Goal: Information Seeking & Learning: Learn about a topic

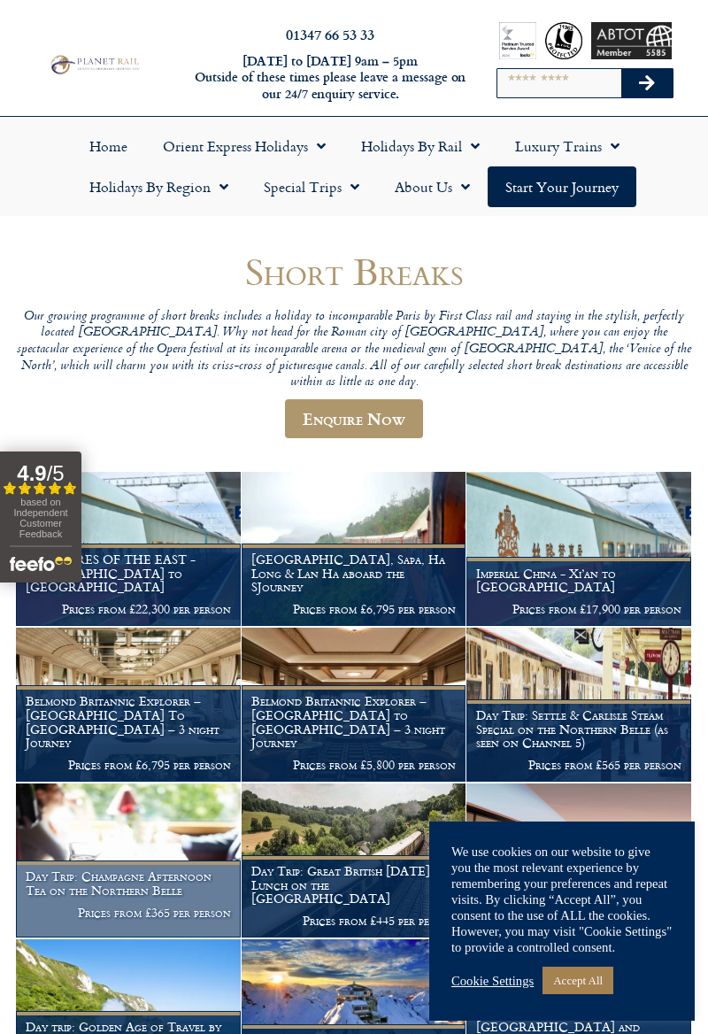
click at [112, 898] on h1 "Day Trip: Champagne Afternoon Tea on the Northern Belle" at bounding box center [128, 884] width 205 height 28
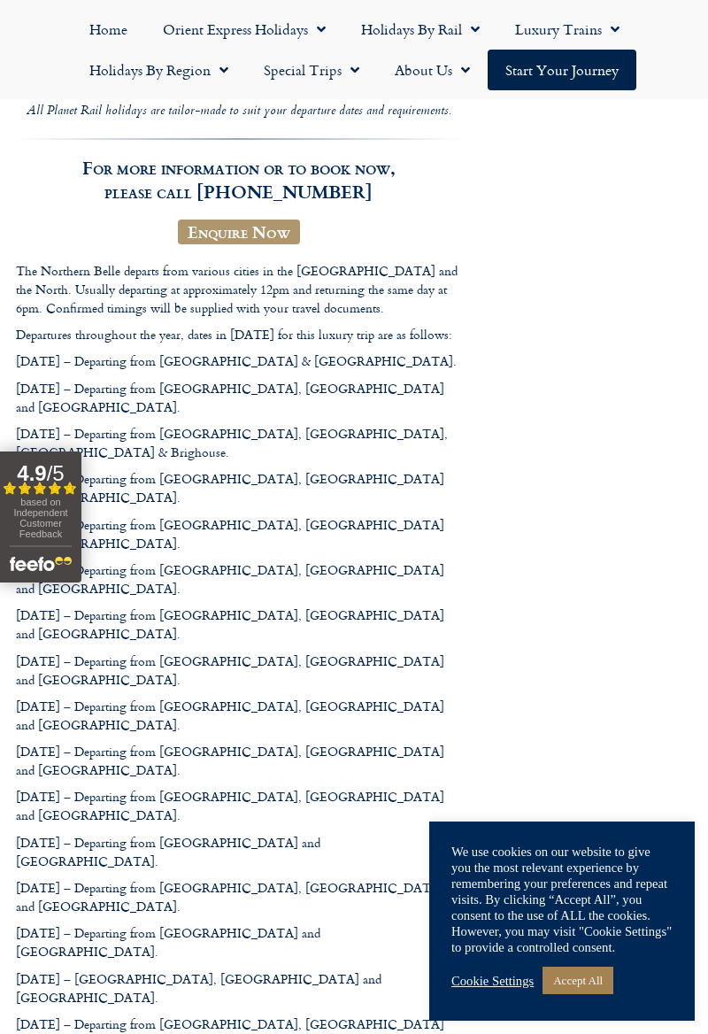
scroll to position [315, 0]
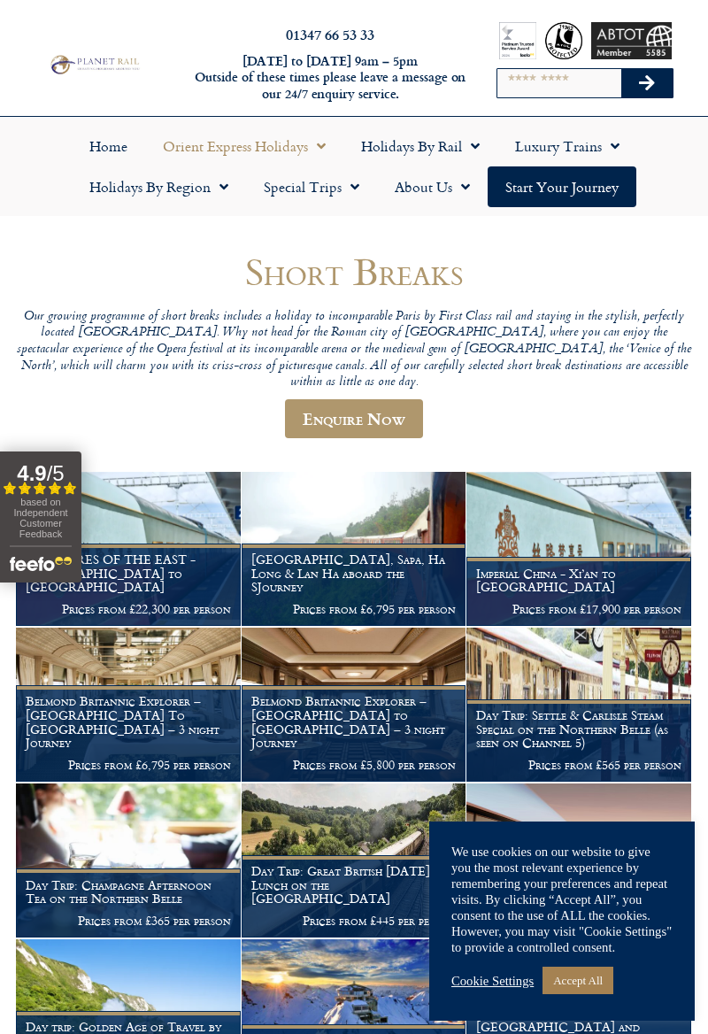
click at [250, 154] on link "Orient Express Holidays" at bounding box center [244, 146] width 198 height 41
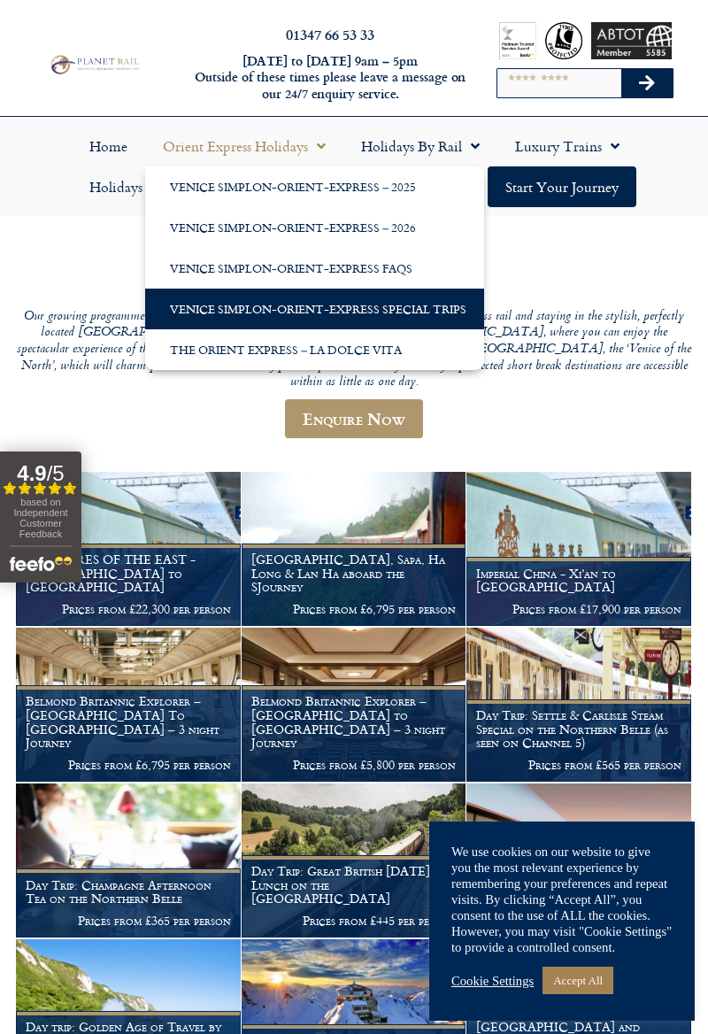
click at [217, 312] on link "Venice Simplon-Orient-Express Special Trips" at bounding box center [314, 309] width 339 height 41
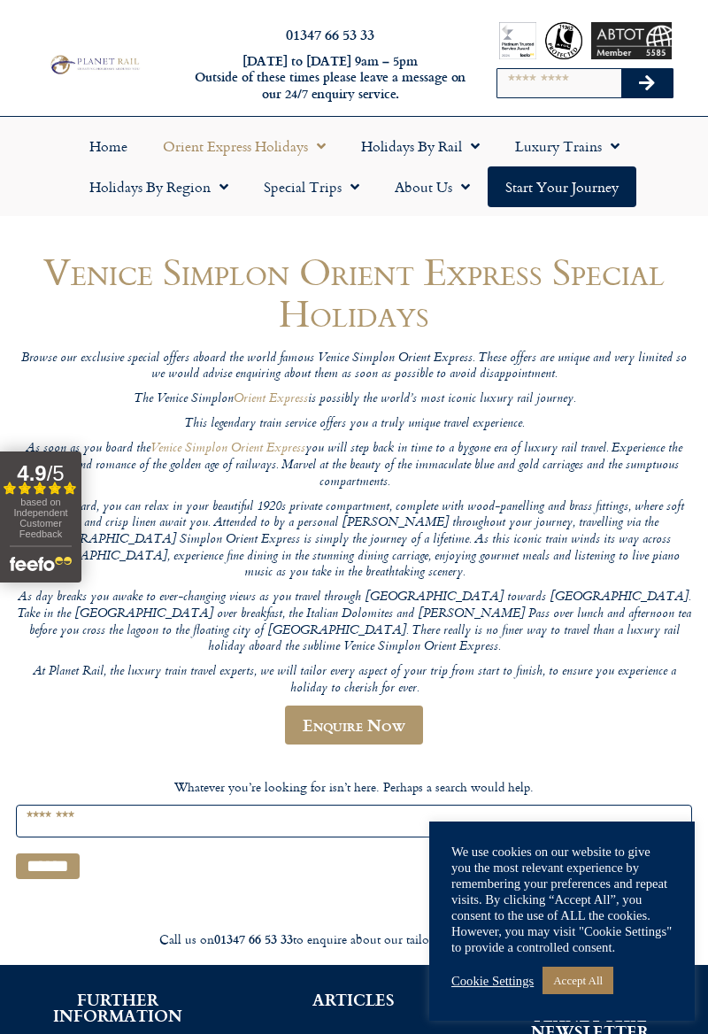
click at [252, 152] on link "Orient Express Holidays" at bounding box center [244, 146] width 198 height 41
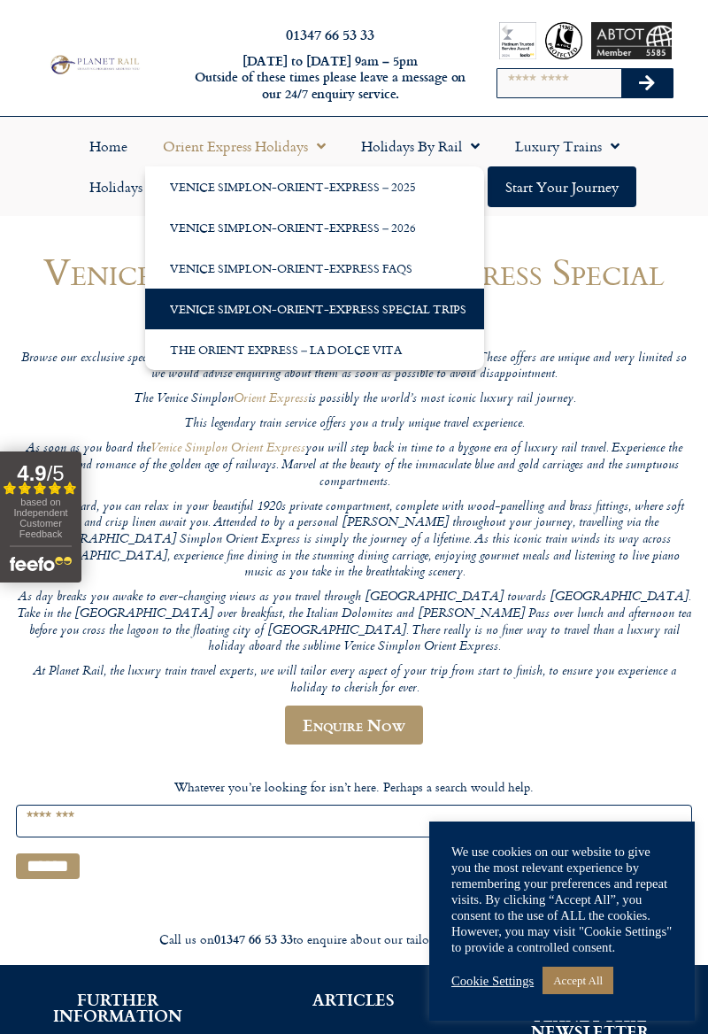
click at [293, 313] on link "Venice Simplon-Orient-Express Special Trips" at bounding box center [314, 309] width 339 height 41
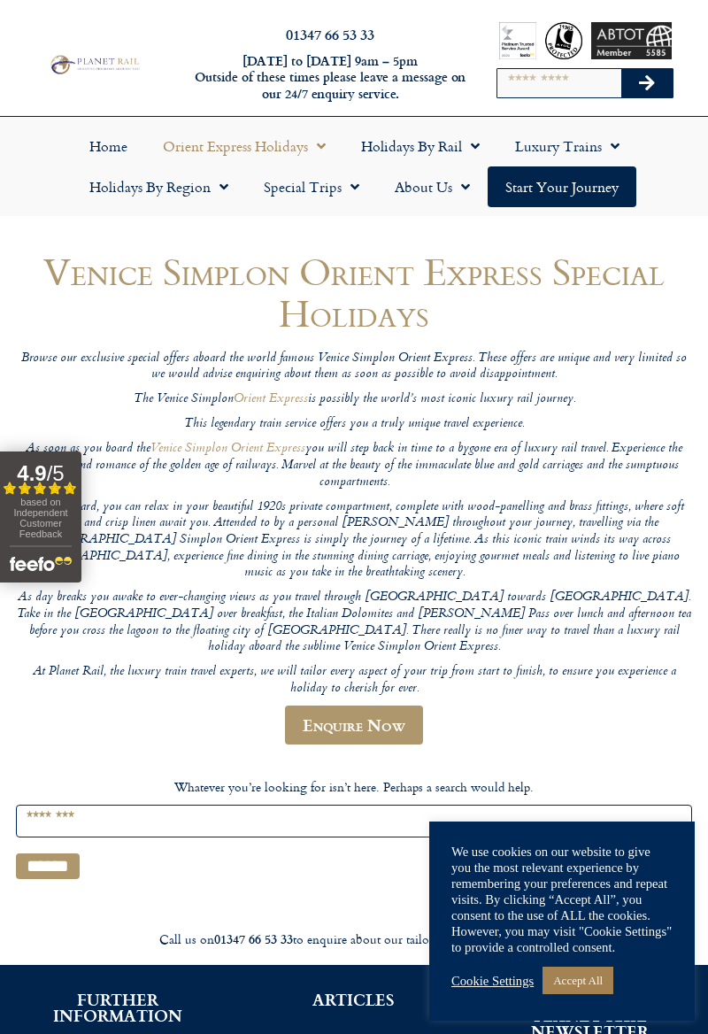
click at [231, 149] on link "Orient Express Holidays" at bounding box center [244, 146] width 198 height 41
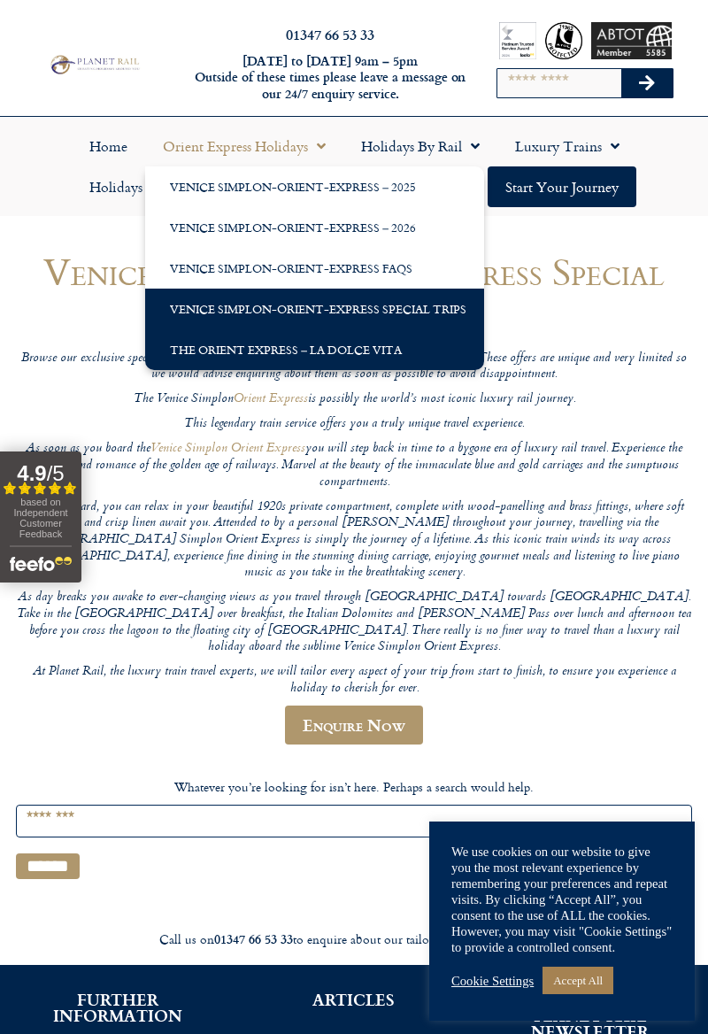
click at [344, 352] on link "The Orient Express – La Dolce Vita" at bounding box center [314, 349] width 339 height 41
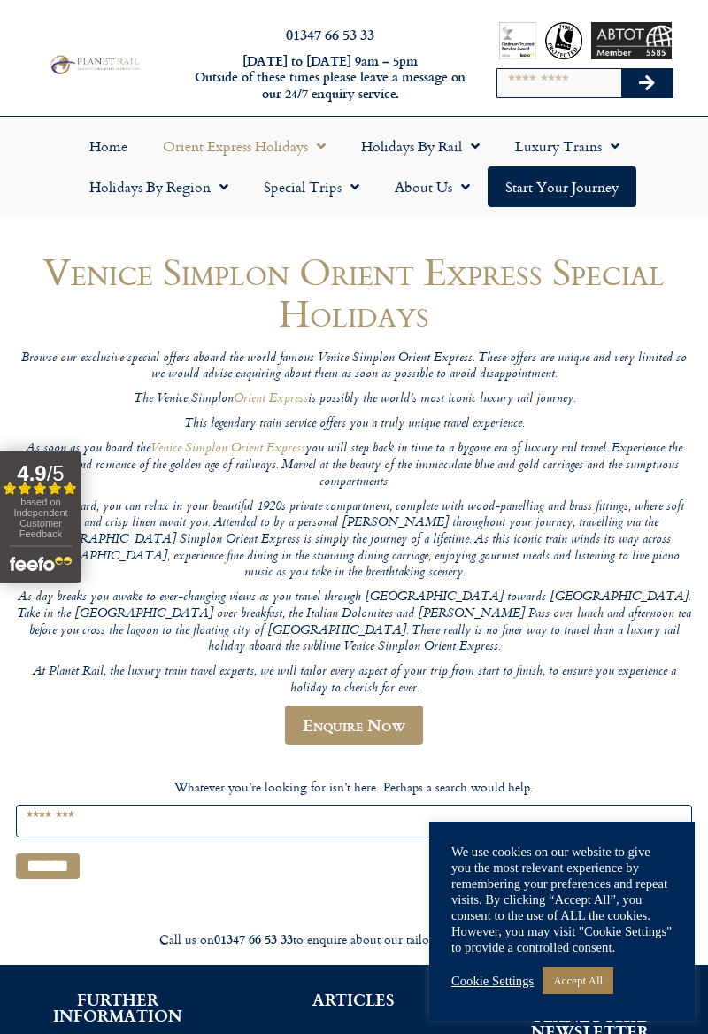
click at [252, 150] on link "Orient Express Holidays" at bounding box center [244, 146] width 198 height 41
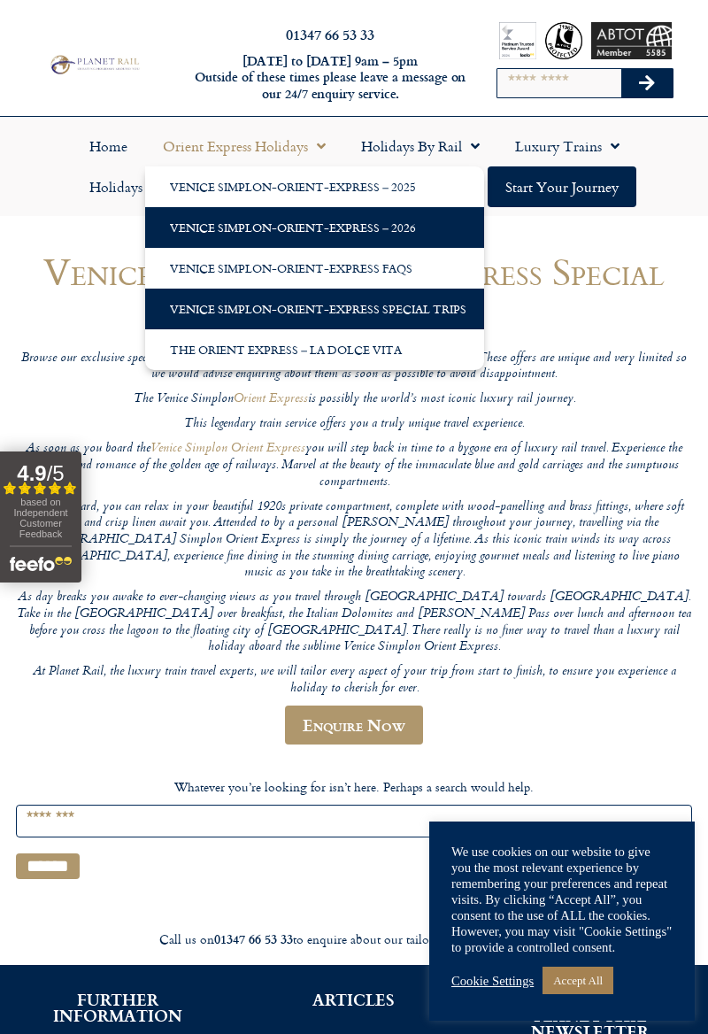
click at [196, 228] on link "Venice Simplon-Orient-Express – 2026" at bounding box center [314, 227] width 339 height 41
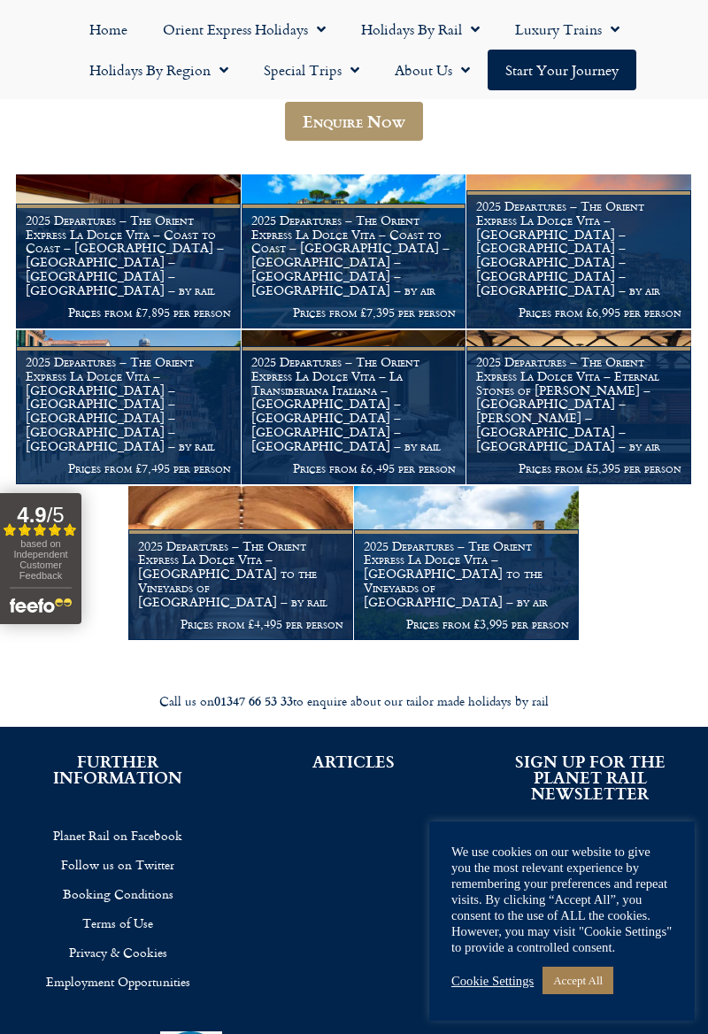
scroll to position [1357, 0]
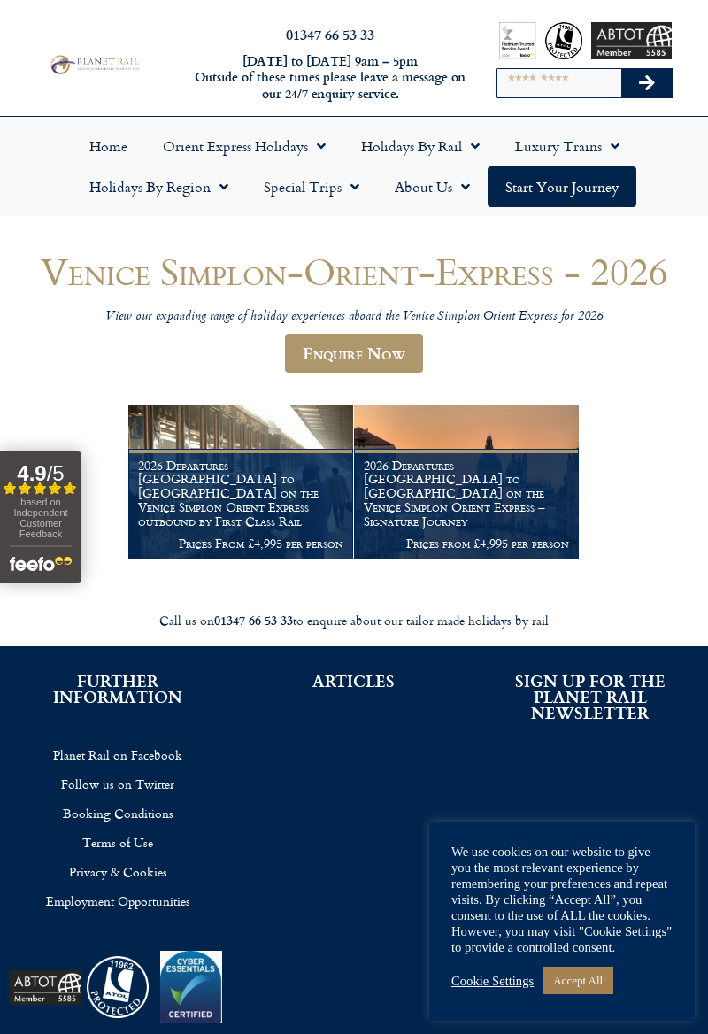
click at [110, 187] on link "Holidays by Region" at bounding box center [159, 186] width 174 height 41
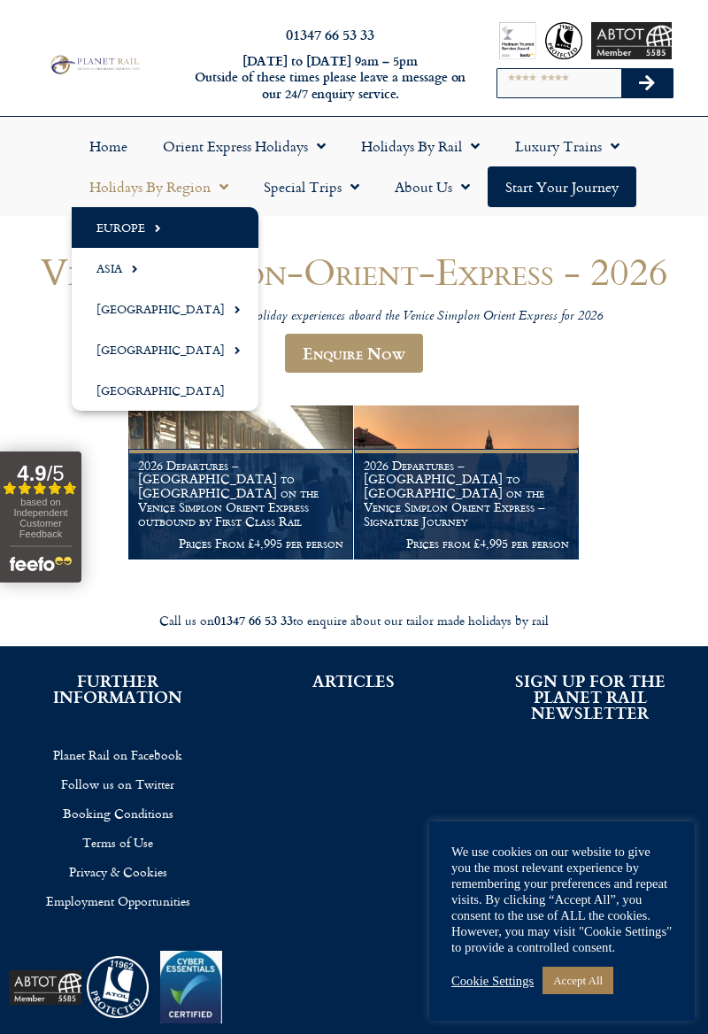
click at [115, 224] on link "Europe" at bounding box center [165, 227] width 187 height 41
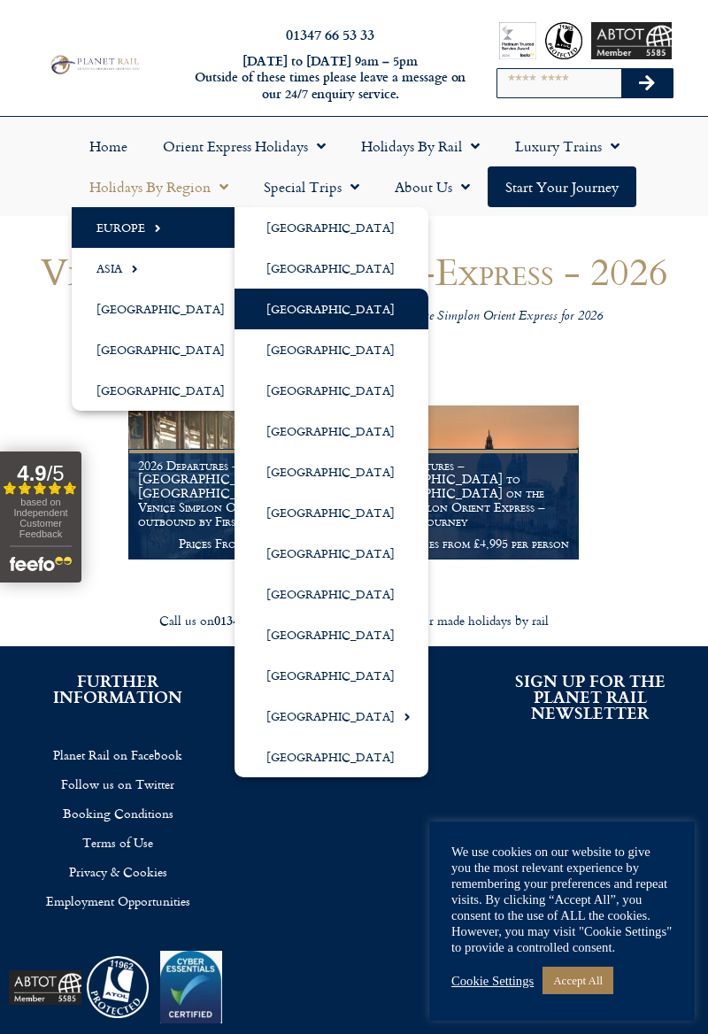
click at [290, 312] on link "[GEOGRAPHIC_DATA]" at bounding box center [332, 309] width 194 height 41
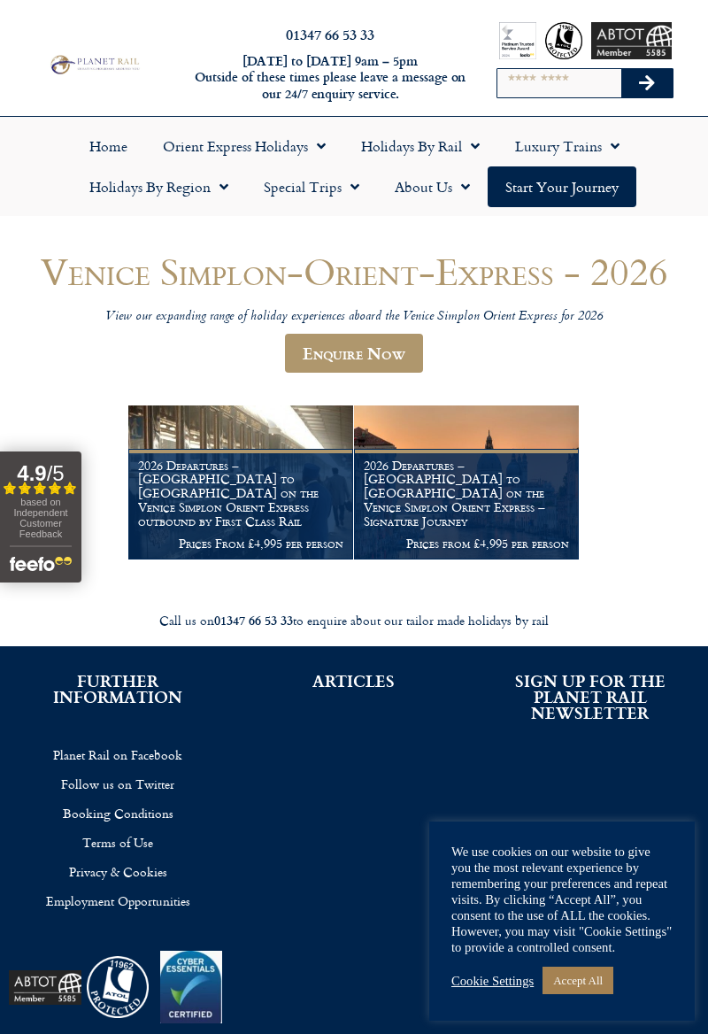
click at [135, 192] on link "Holidays by Region" at bounding box center [159, 186] width 174 height 41
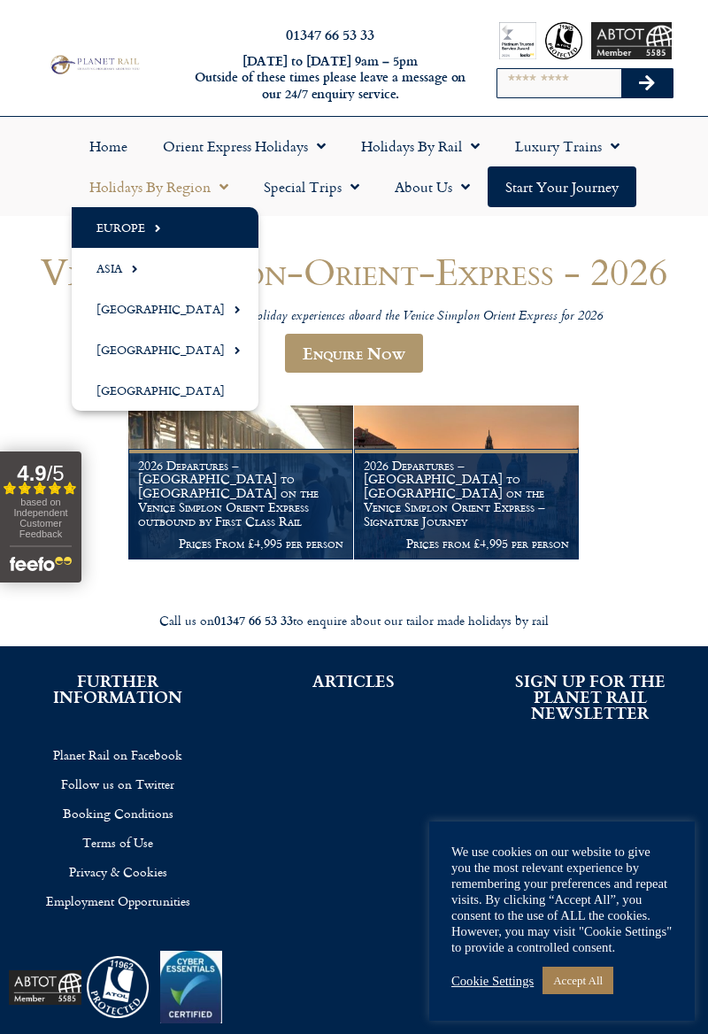
click at [119, 230] on link "Europe" at bounding box center [165, 227] width 187 height 41
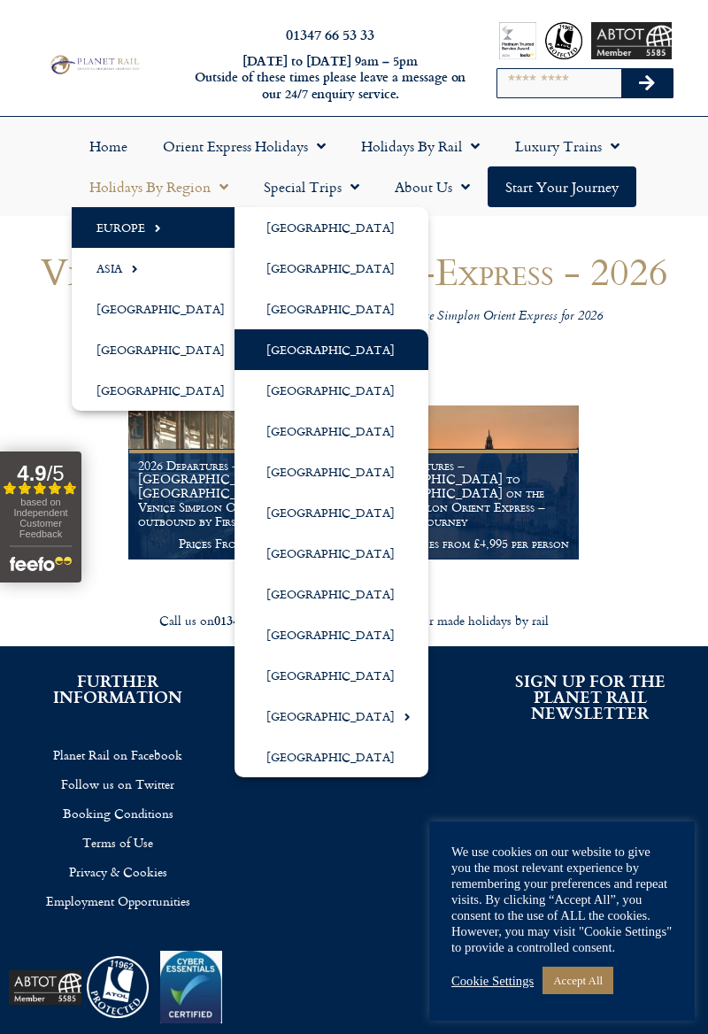
click at [344, 344] on link "[GEOGRAPHIC_DATA]" at bounding box center [332, 349] width 194 height 41
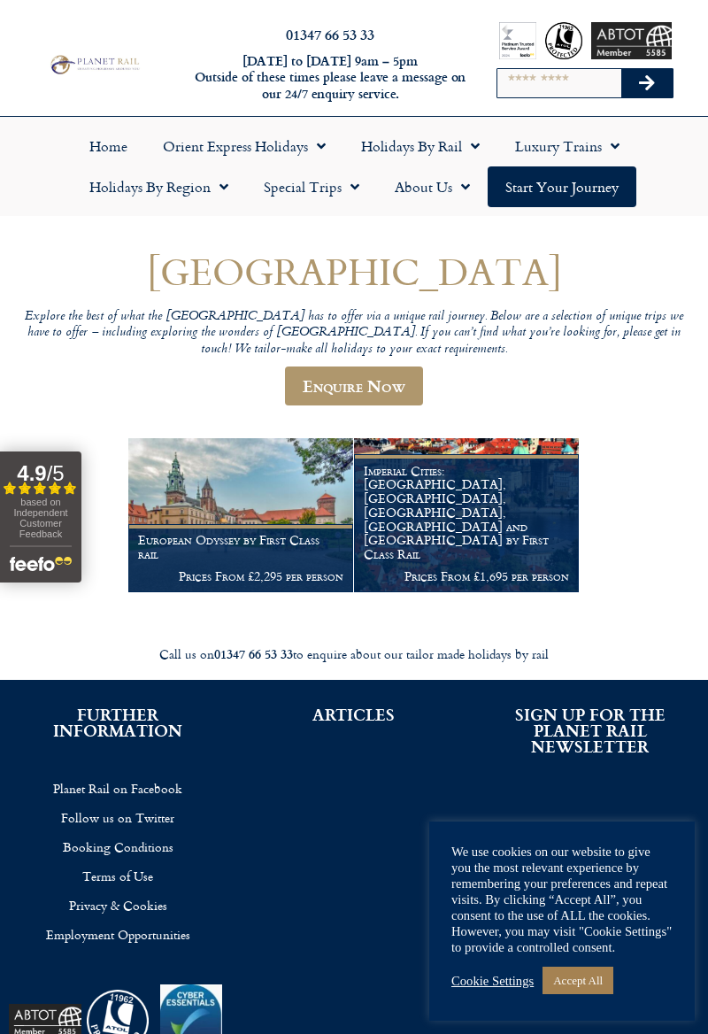
click at [128, 190] on link "Holidays by Region" at bounding box center [159, 186] width 174 height 41
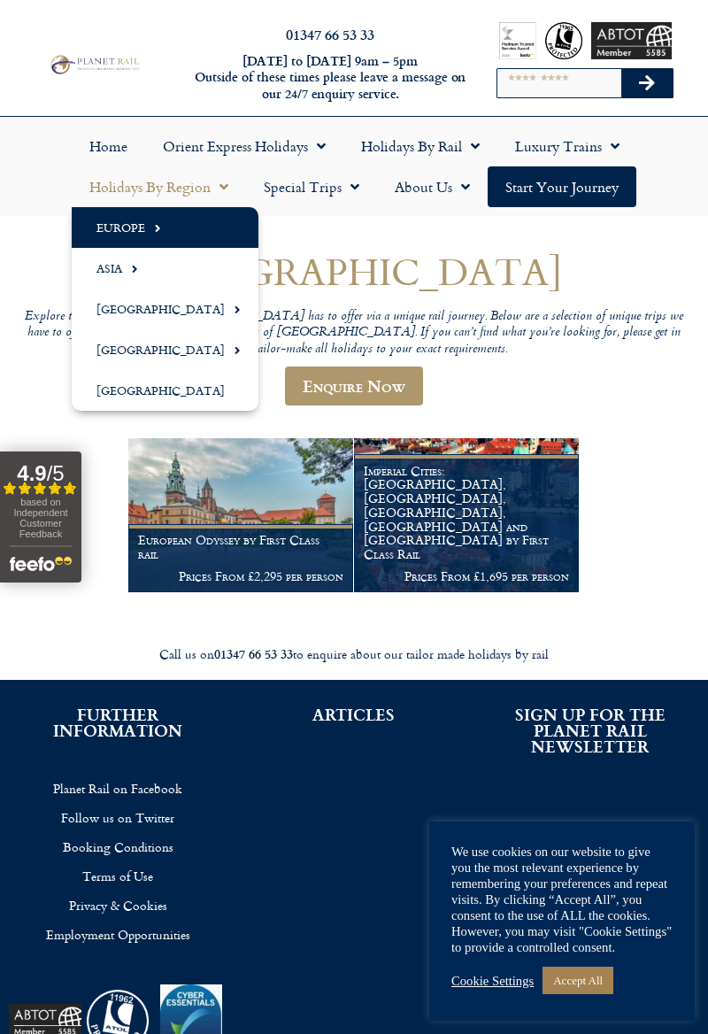
click at [117, 228] on link "Europe" at bounding box center [165, 227] width 187 height 41
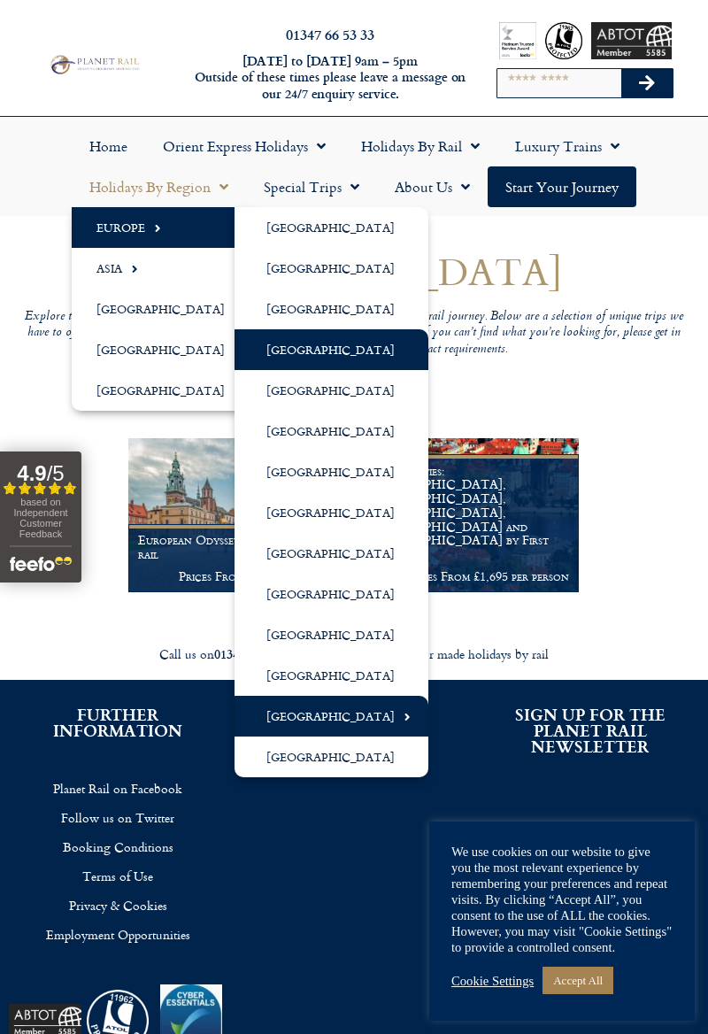
click at [302, 711] on link "[GEOGRAPHIC_DATA]" at bounding box center [332, 716] width 194 height 41
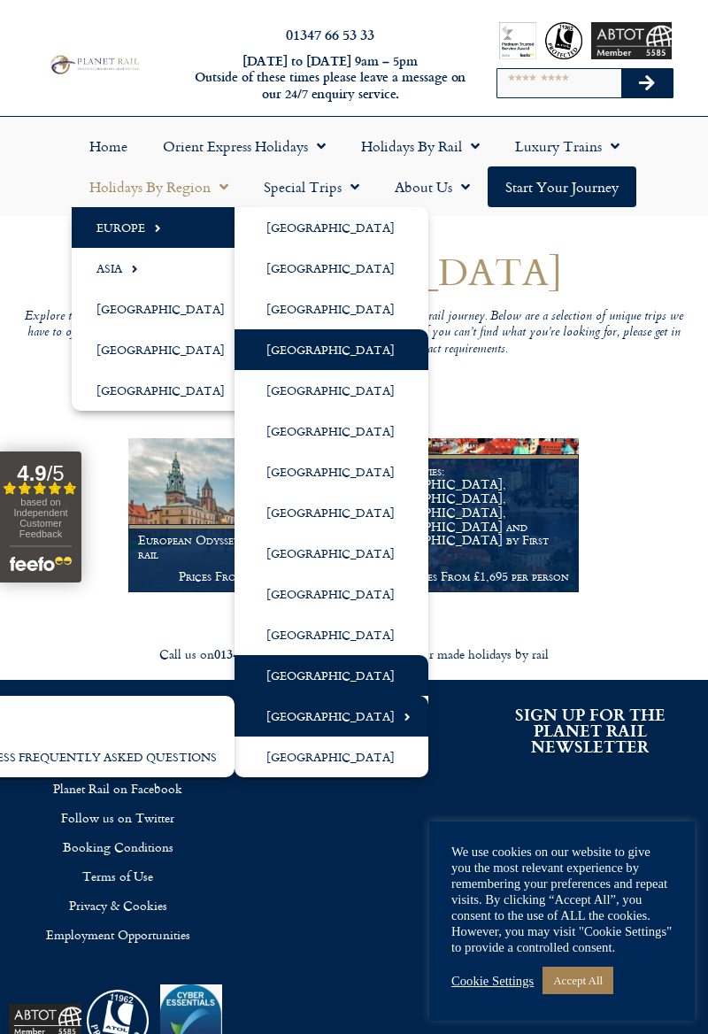
click at [310, 670] on link "[GEOGRAPHIC_DATA]" at bounding box center [332, 675] width 194 height 41
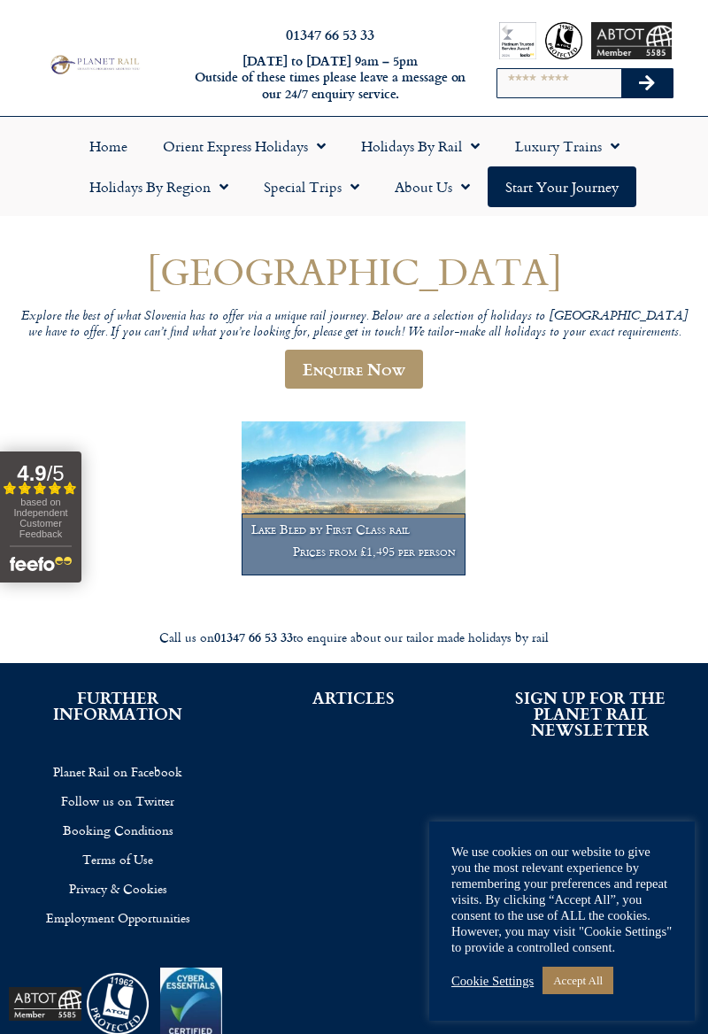
click at [334, 537] on h1 "Lake Bled by First Class rail" at bounding box center [354, 529] width 205 height 14
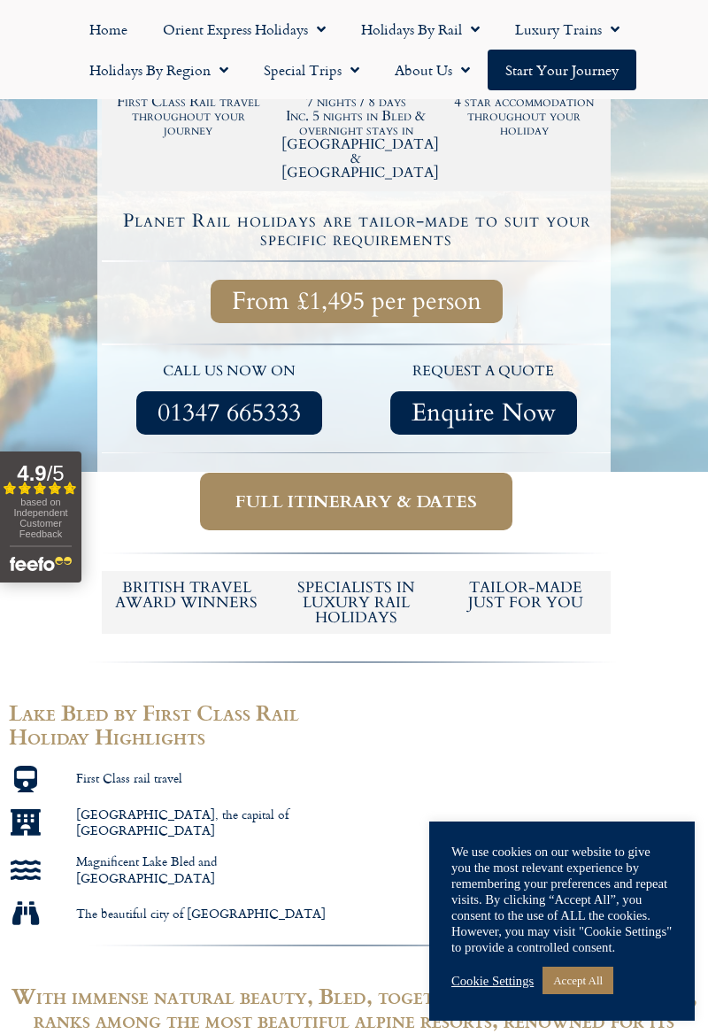
scroll to position [382, 0]
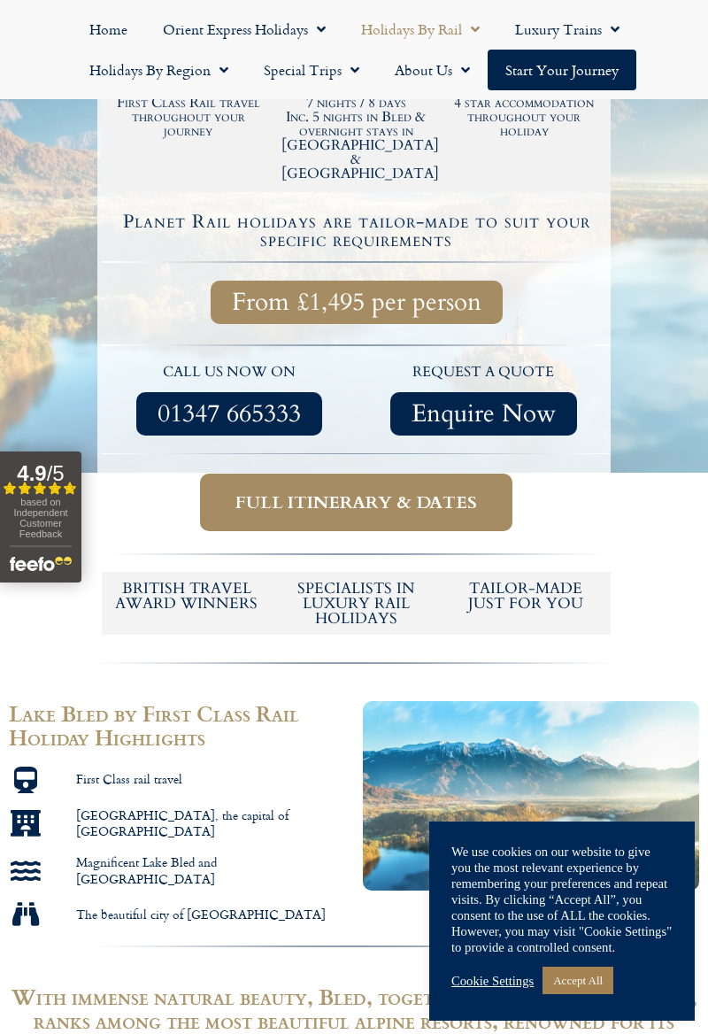
click at [404, 27] on link "Holidays by Rail" at bounding box center [421, 29] width 154 height 41
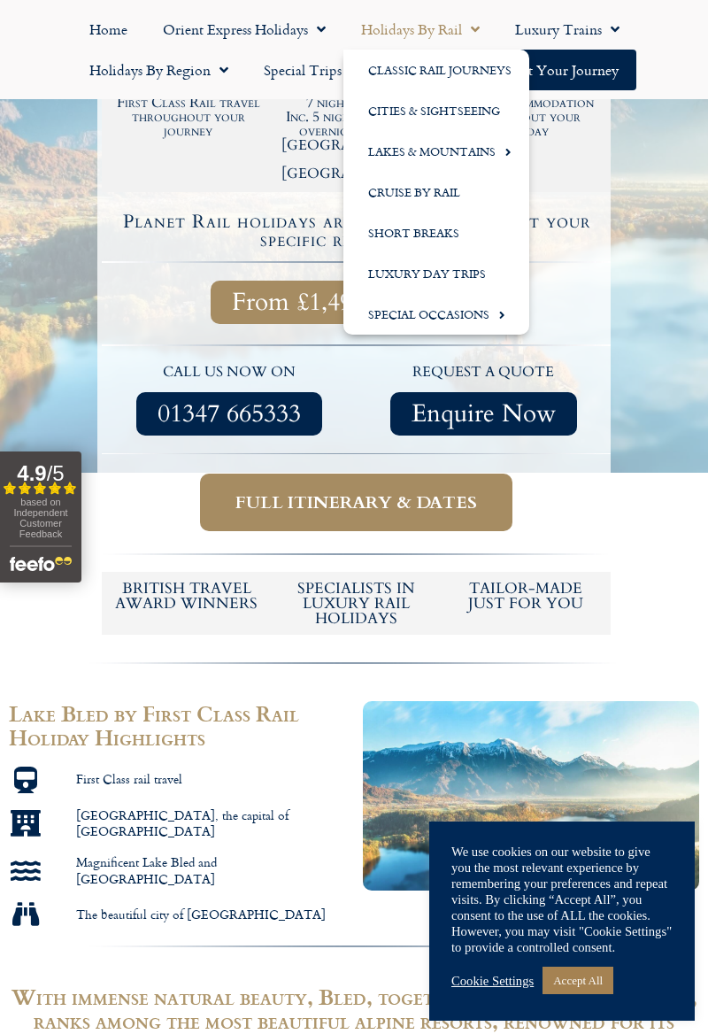
click at [126, 75] on link "Holidays by Region" at bounding box center [159, 70] width 174 height 41
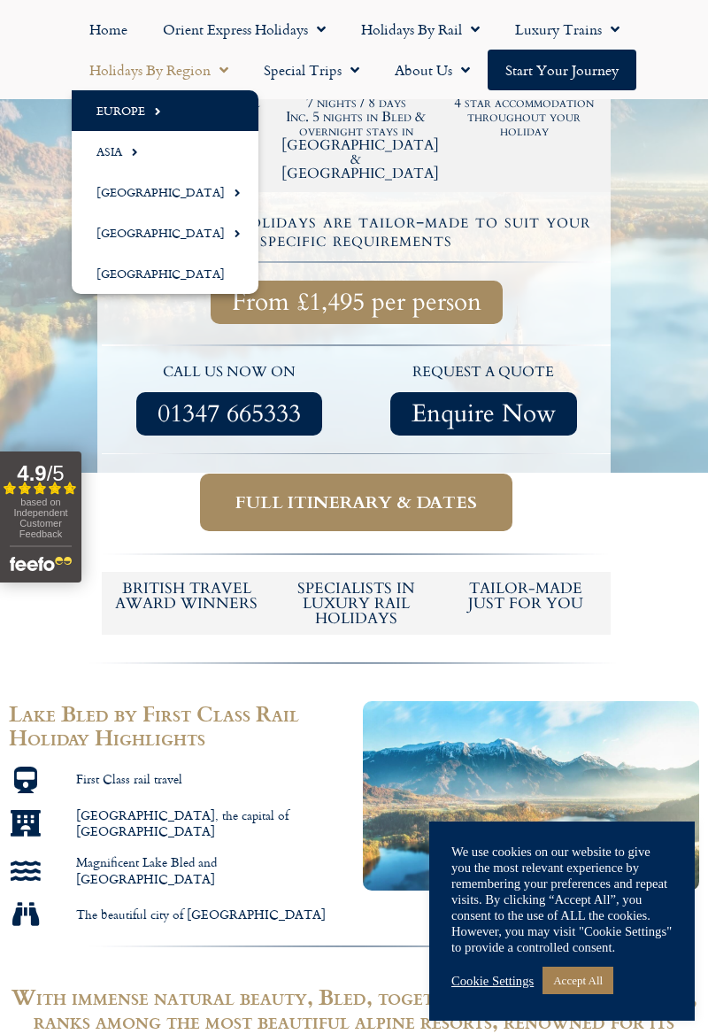
click at [120, 112] on link "Europe" at bounding box center [165, 110] width 187 height 41
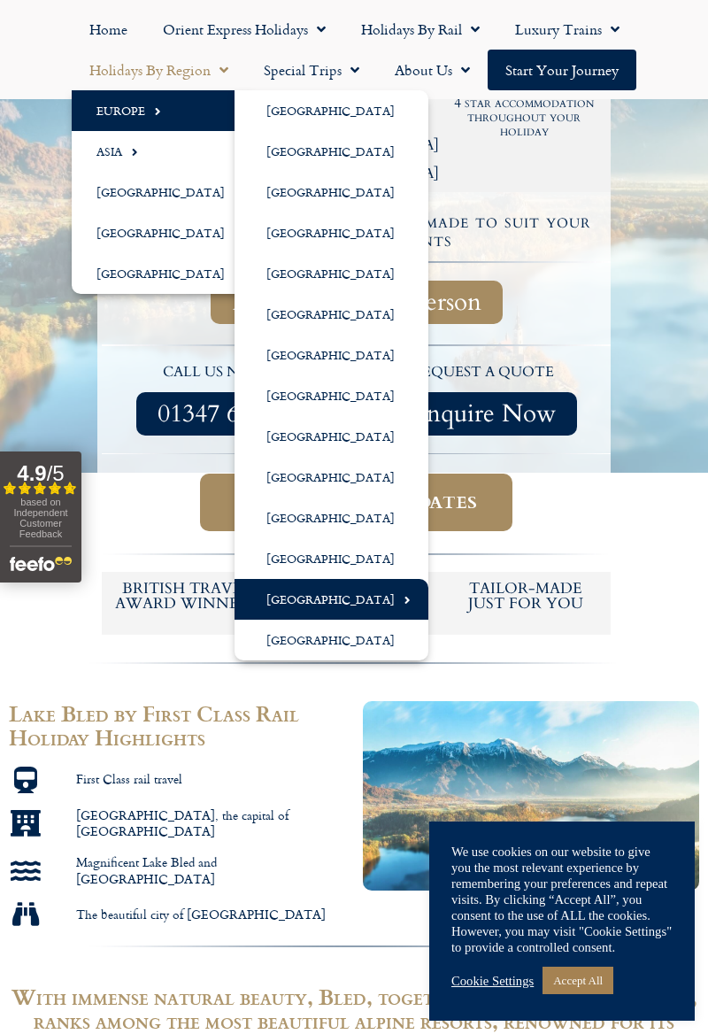
click at [315, 606] on link "[GEOGRAPHIC_DATA]" at bounding box center [332, 599] width 194 height 41
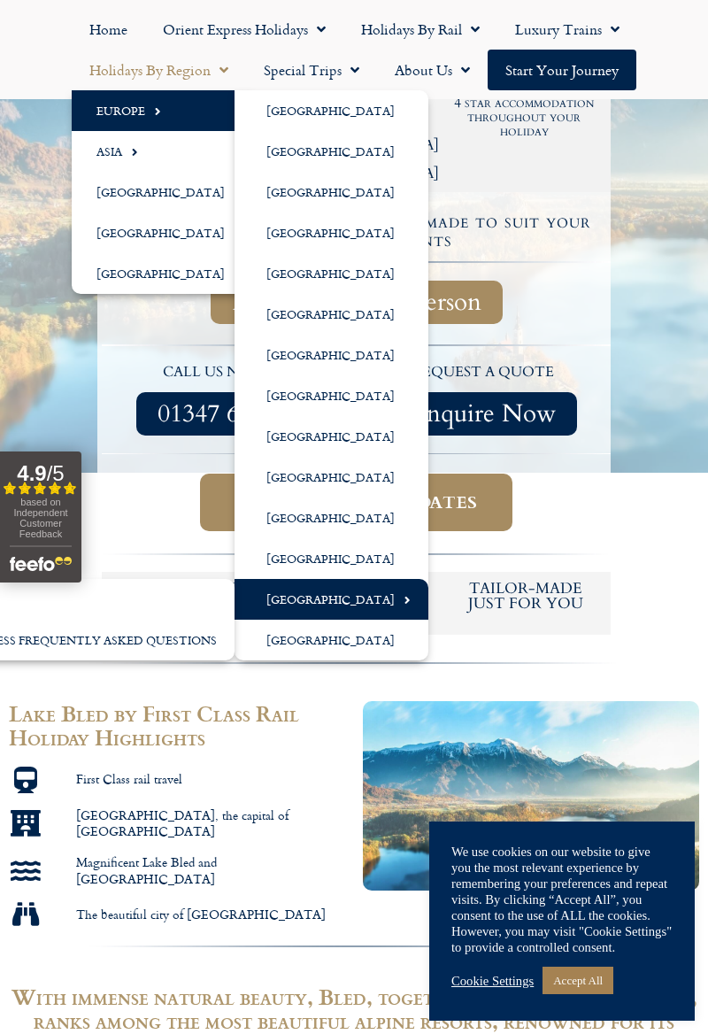
click at [377, 600] on link "[GEOGRAPHIC_DATA]" at bounding box center [332, 599] width 194 height 41
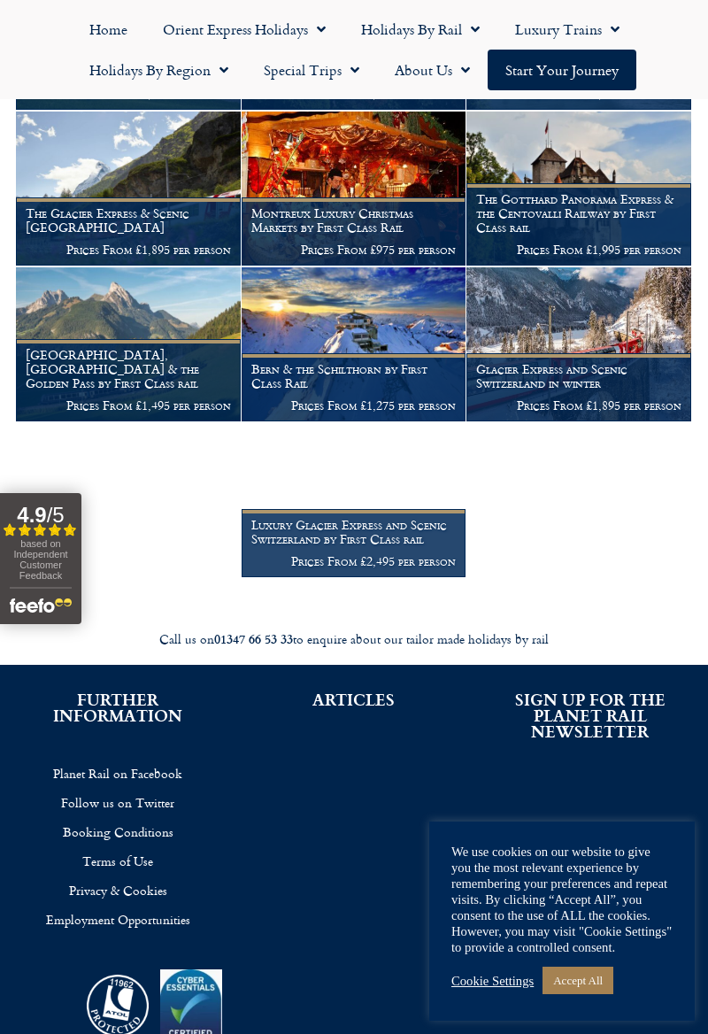
scroll to position [675, 0]
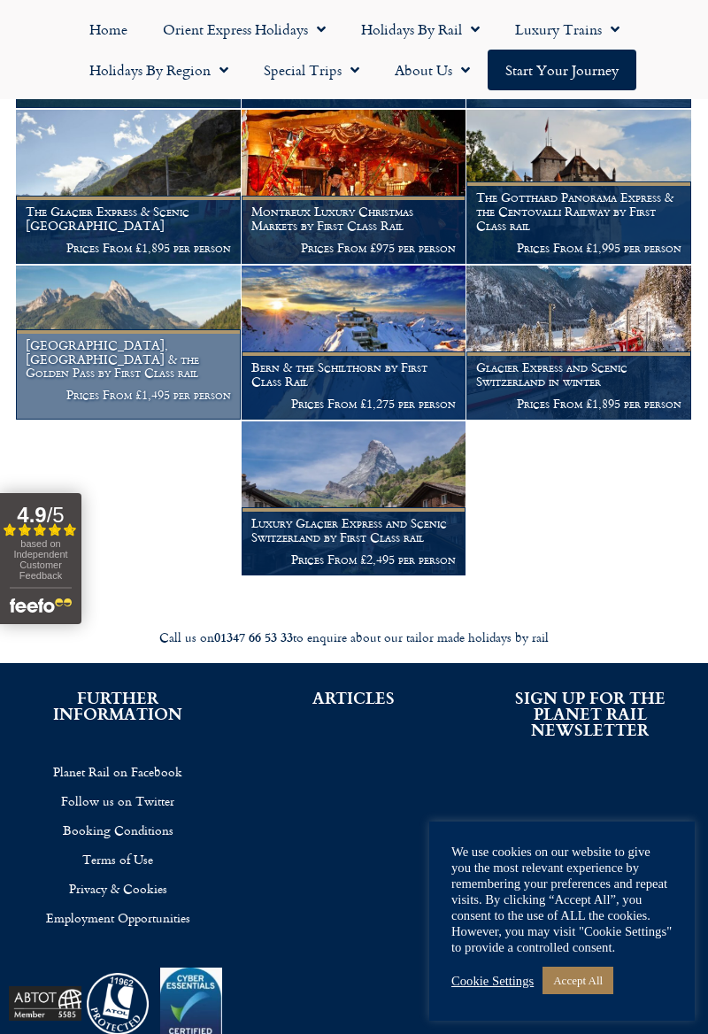
click at [104, 380] on h1 "[GEOGRAPHIC_DATA], [GEOGRAPHIC_DATA] & the Golden Pass by First Class rail" at bounding box center [128, 359] width 205 height 42
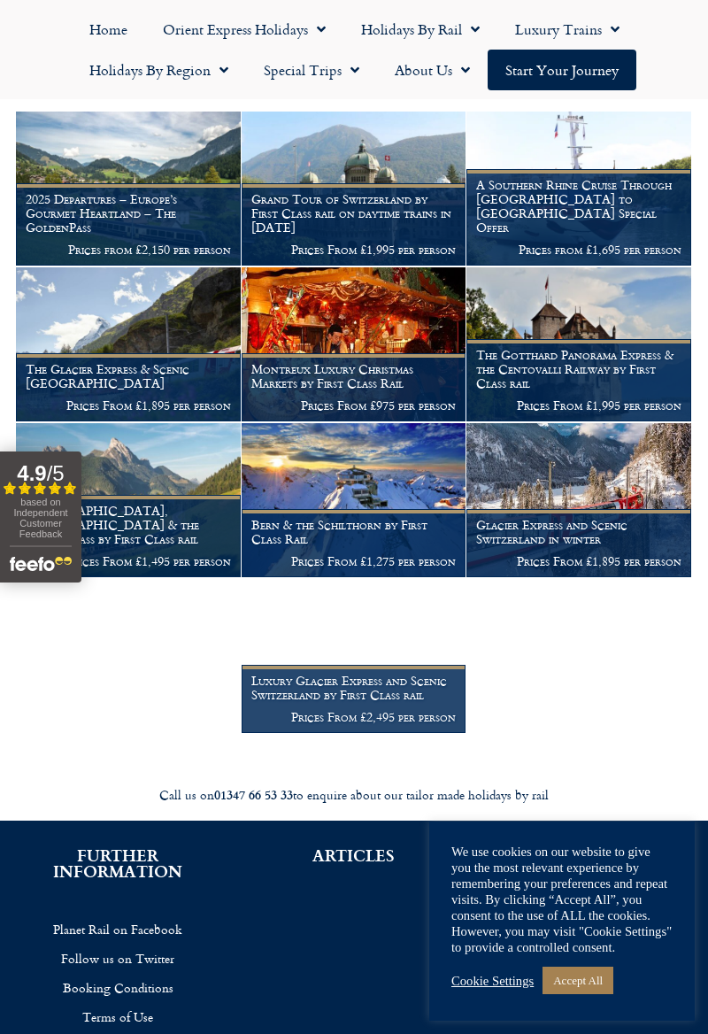
scroll to position [515, 0]
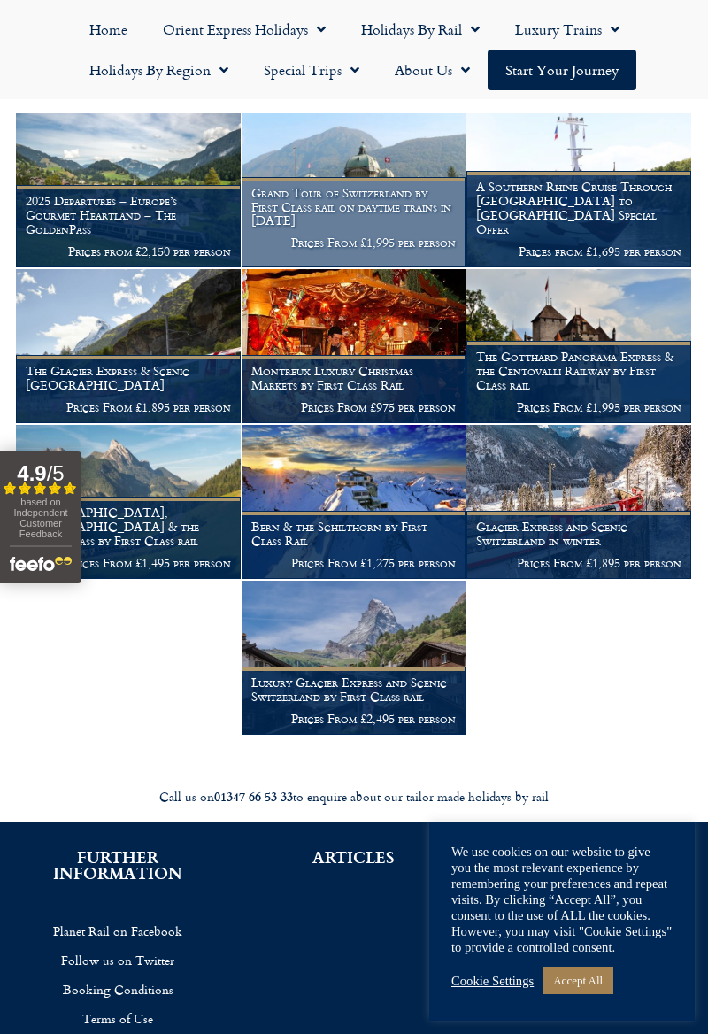
click at [319, 228] on h1 "Grand Tour of Switzerland by First Class rail on daytime trains in [DATE]" at bounding box center [354, 207] width 205 height 42
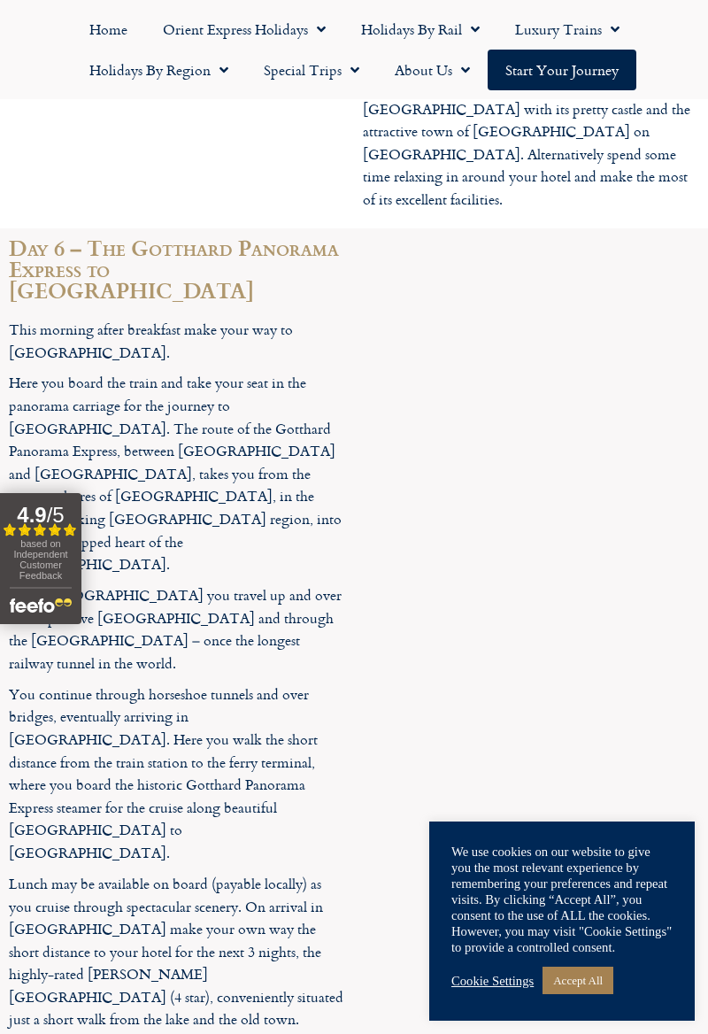
scroll to position [6612, 0]
